Goal: Task Accomplishment & Management: Manage account settings

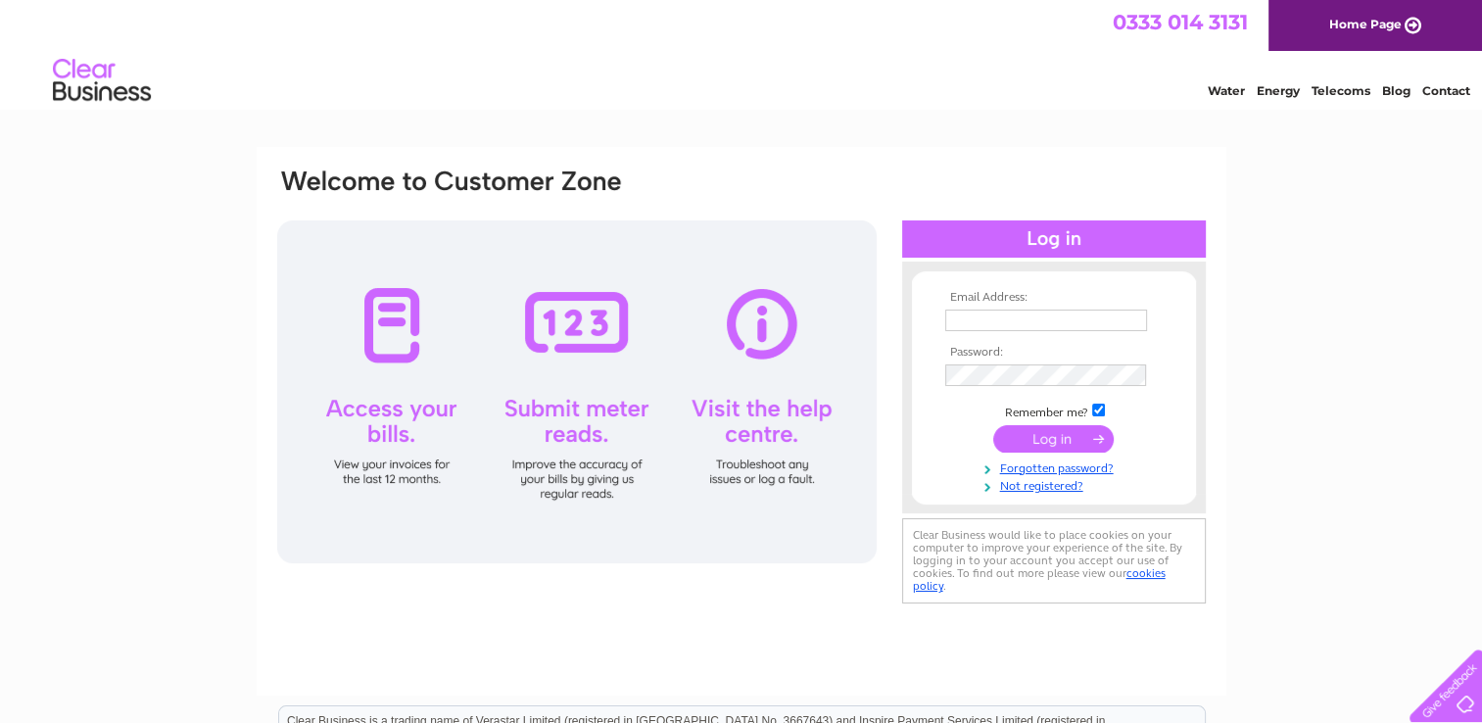
type input "info@backshopsupplies.co.uk"
click at [1034, 442] on input "submit" at bounding box center [1053, 438] width 120 height 27
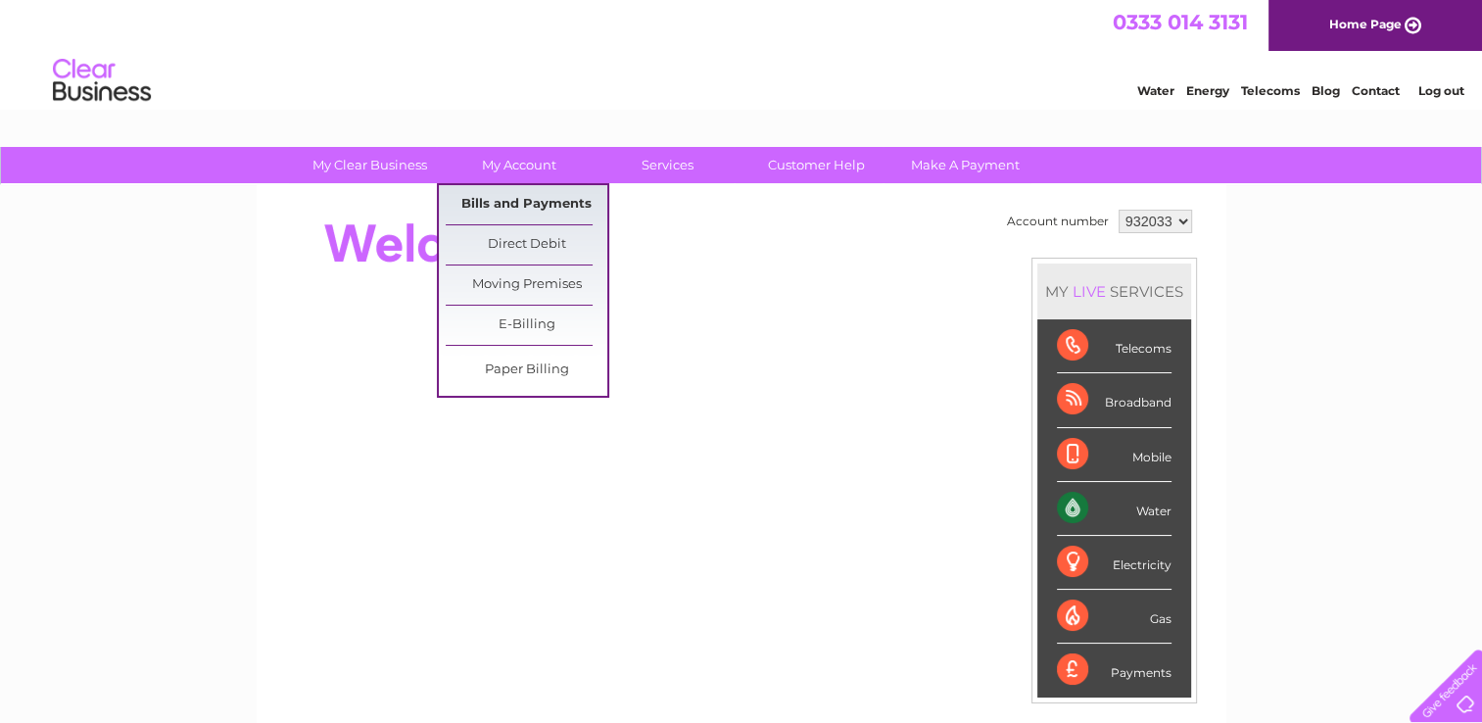
click at [533, 193] on link "Bills and Payments" at bounding box center [527, 204] width 162 height 39
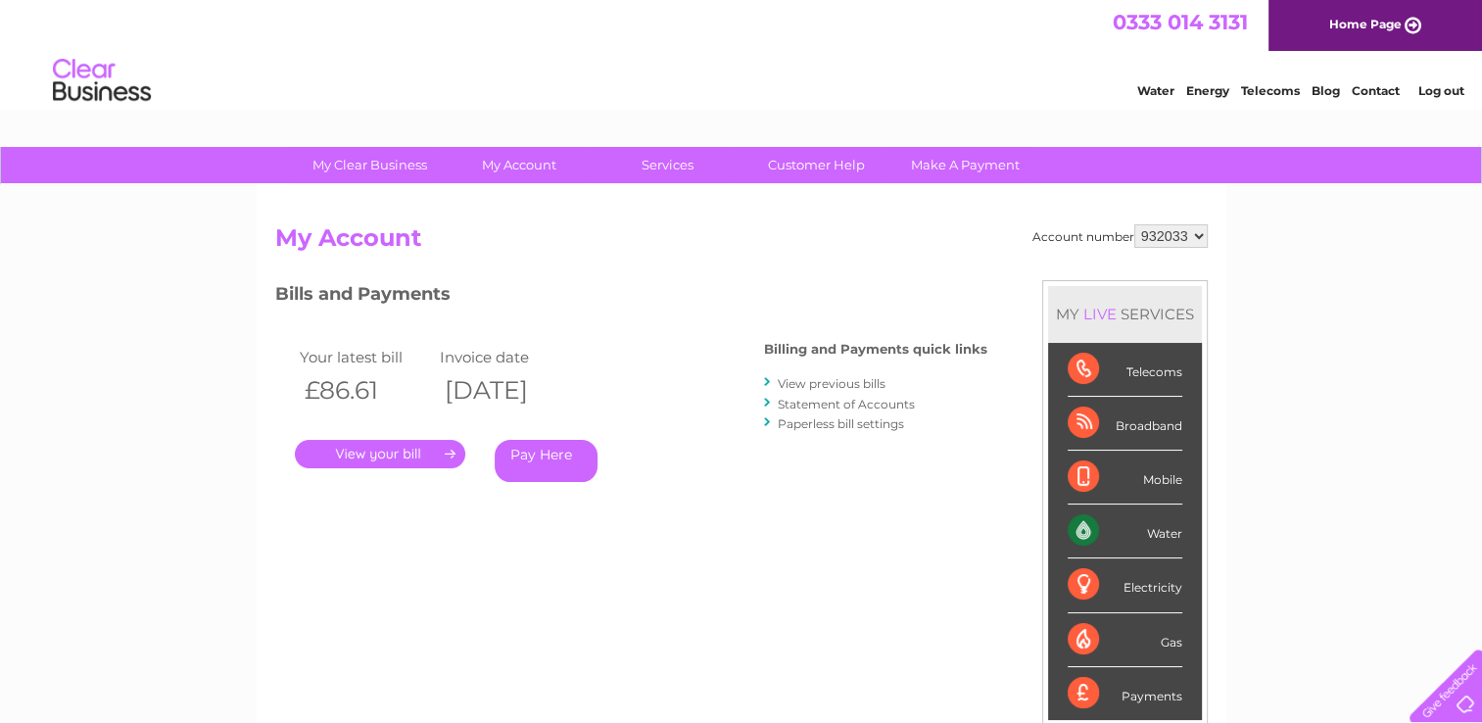
click at [400, 446] on link "." at bounding box center [380, 454] width 170 height 28
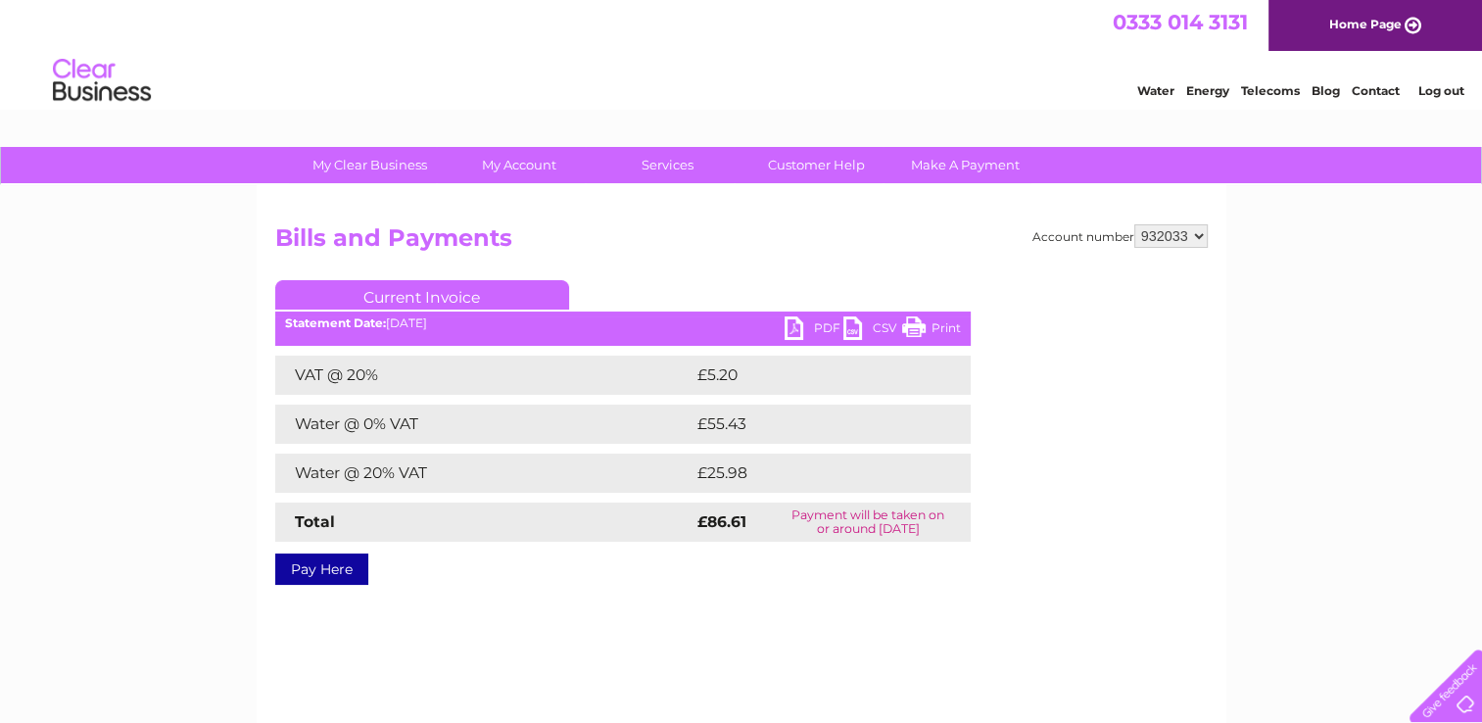
click at [787, 326] on link "PDF" at bounding box center [813, 330] width 59 height 28
